Goal: Task Accomplishment & Management: Use online tool/utility

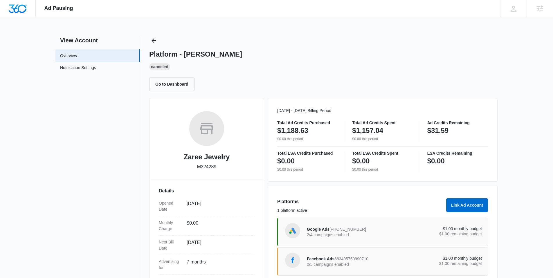
click at [374, 237] on div "Google Ads 734-715-3803 2/4 campaigns enabled" at bounding box center [351, 232] width 88 height 12
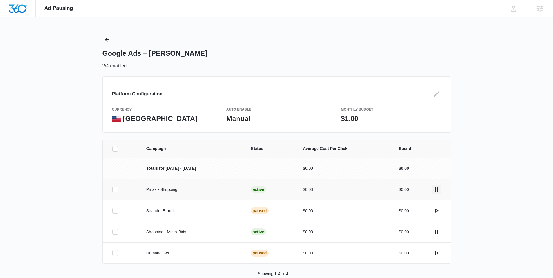
scroll to position [1, 0]
click at [439, 188] on icon "actions.pause" at bounding box center [436, 189] width 7 height 7
click at [109, 39] on icon "Back" at bounding box center [107, 40] width 7 height 7
